Goal: Information Seeking & Learning: Learn about a topic

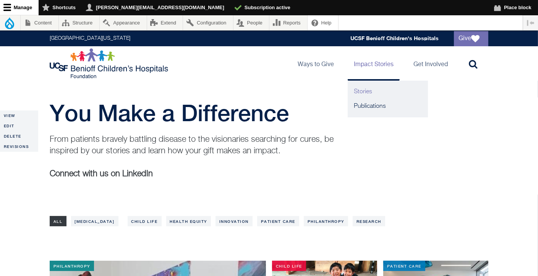
click at [367, 91] on link "Stories" at bounding box center [388, 91] width 80 height 15
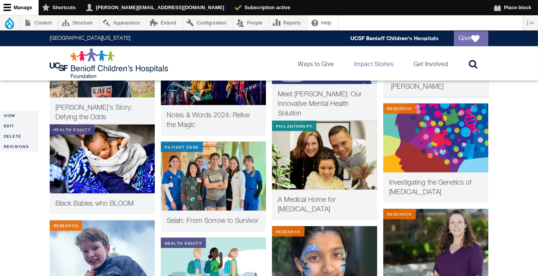
scroll to position [777, 0]
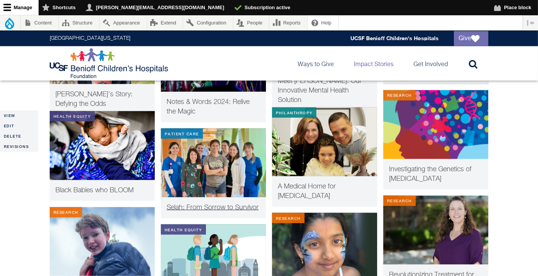
click at [233, 209] on span "Selah: From Sorrow to Survivor" at bounding box center [213, 207] width 92 height 7
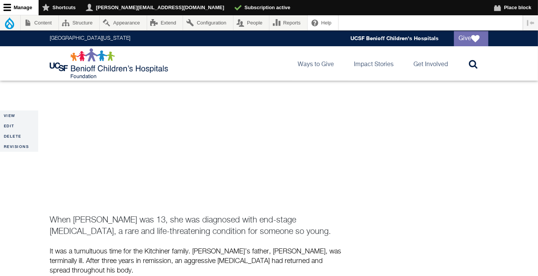
scroll to position [124, 0]
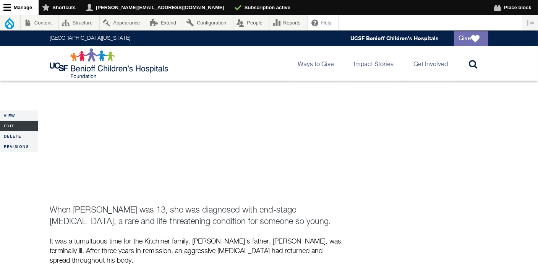
click at [6, 124] on link "Edit" at bounding box center [19, 126] width 38 height 10
